Goal: Task Accomplishment & Management: Manage account settings

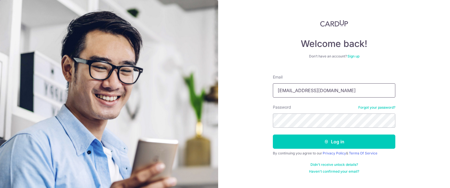
click at [371, 94] on input "obeautiful1@gmail.com" at bounding box center [334, 91] width 123 height 14
type input "[PERSON_NAME][EMAIL_ADDRESS][PERSON_NAME][DOMAIN_NAME]"
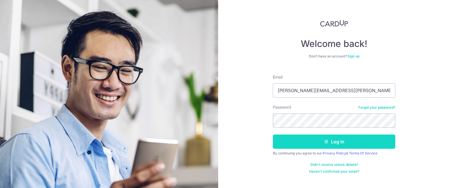
click at [359, 146] on button "Log in" at bounding box center [334, 142] width 123 height 14
